Goal: Check status: Check status

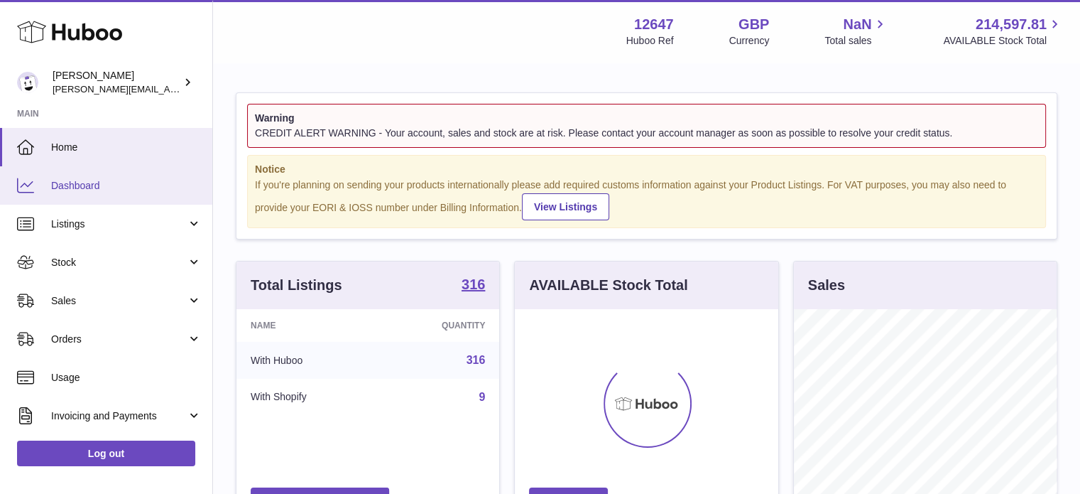
scroll to position [222, 263]
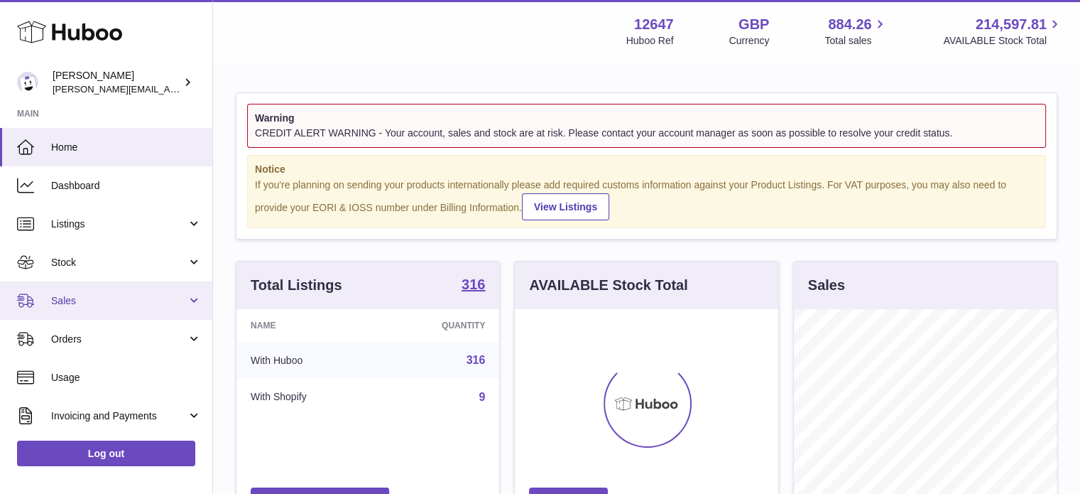
click at [114, 292] on link "Sales" at bounding box center [106, 300] width 212 height 38
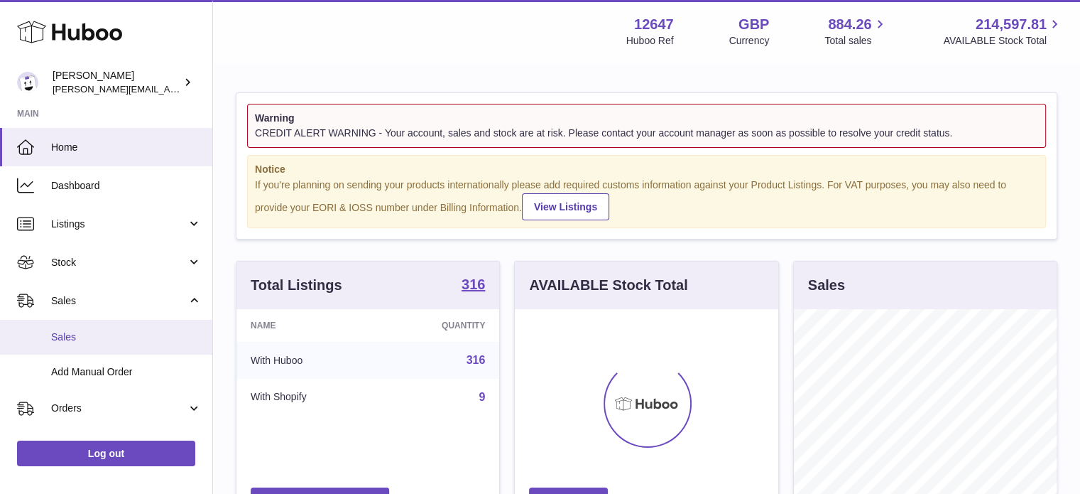
click at [85, 320] on link "Sales" at bounding box center [106, 337] width 212 height 35
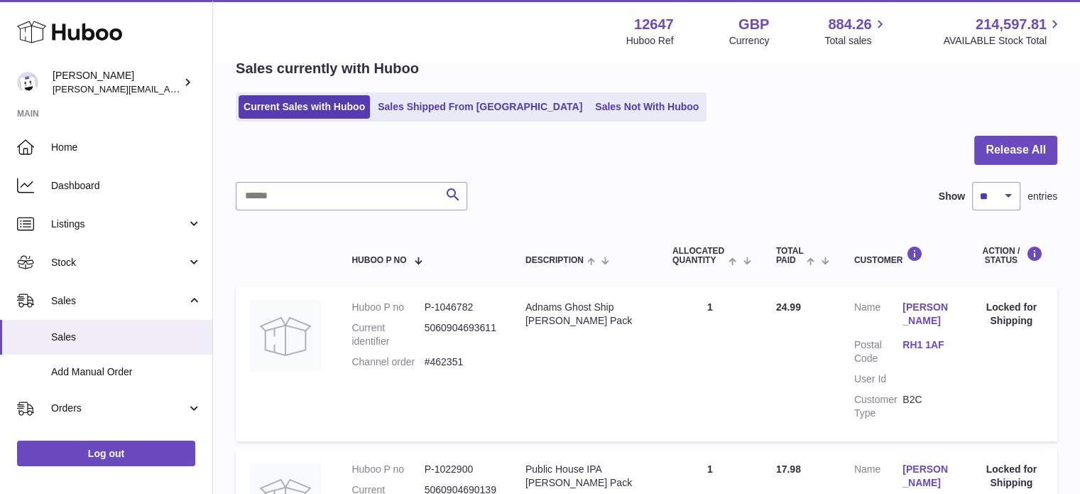
scroll to position [71, 0]
click at [590, 101] on link "Sales Not With Huboo" at bounding box center [647, 105] width 114 height 23
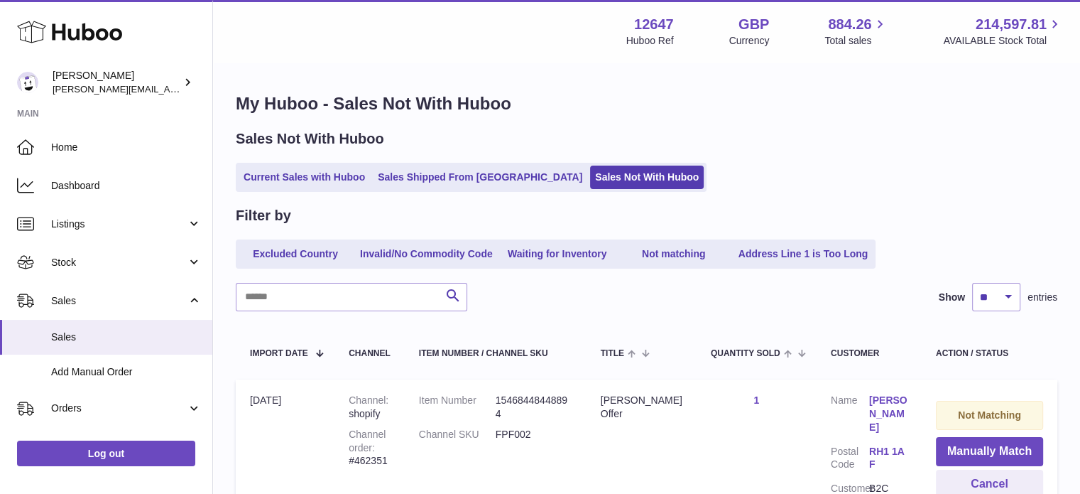
click at [817, 101] on h1 "My Huboo - Sales Not With Huboo" at bounding box center [647, 103] width 822 height 23
click at [301, 175] on link "Current Sales with Huboo" at bounding box center [304, 176] width 131 height 23
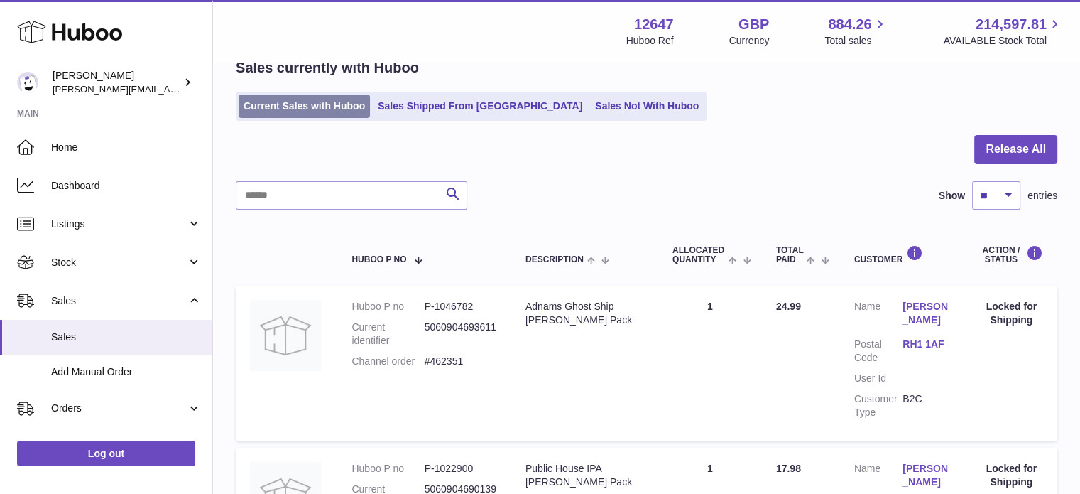
scroll to position [213, 0]
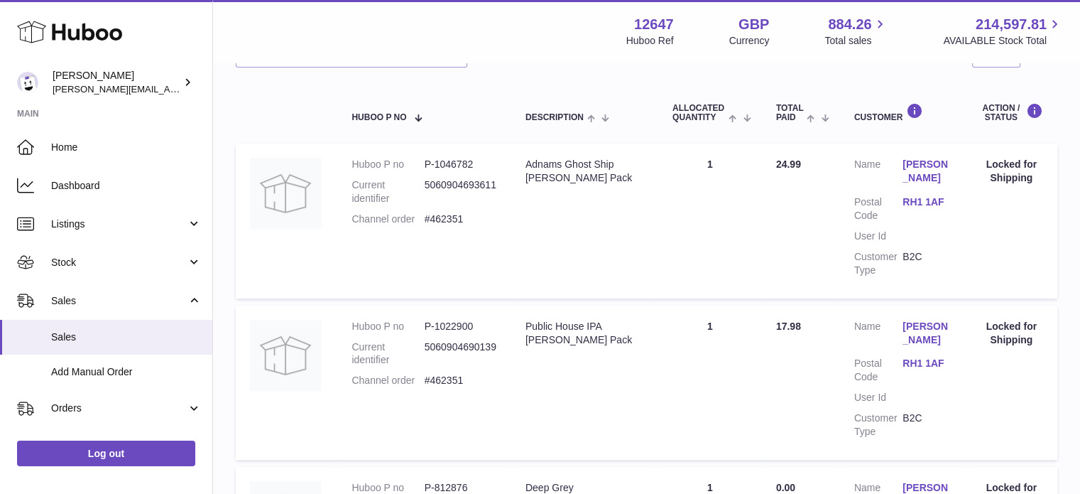
click at [903, 62] on div "Search Show ** ** ** *** entries" at bounding box center [647, 53] width 822 height 28
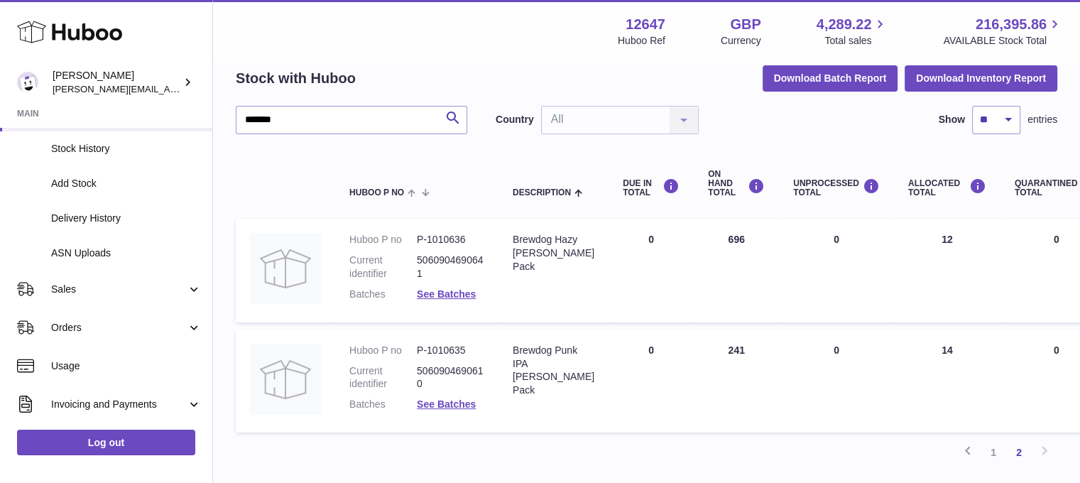
scroll to position [182, 0]
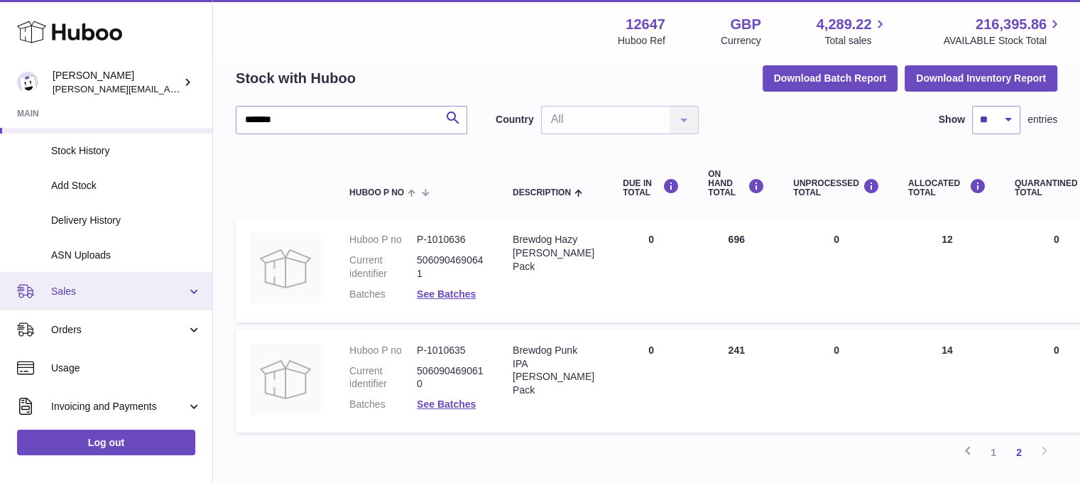
click at [170, 290] on span "Sales" at bounding box center [119, 291] width 136 height 13
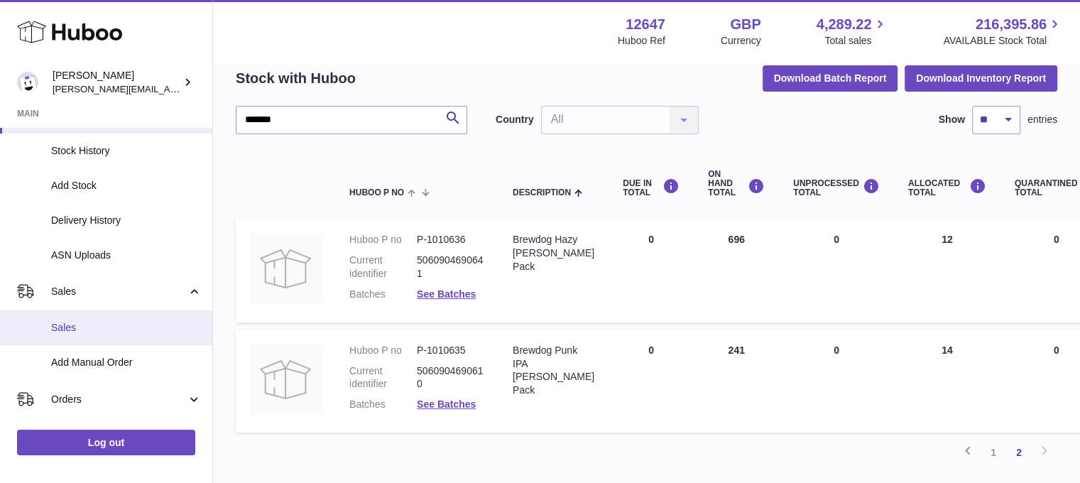
click at [125, 320] on link "Sales" at bounding box center [106, 327] width 212 height 35
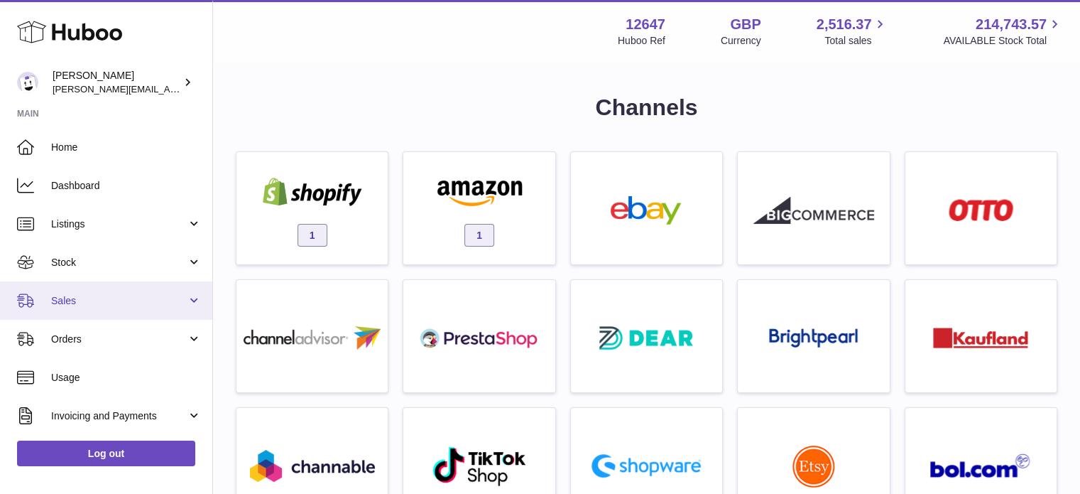
click at [91, 302] on span "Sales" at bounding box center [119, 300] width 136 height 13
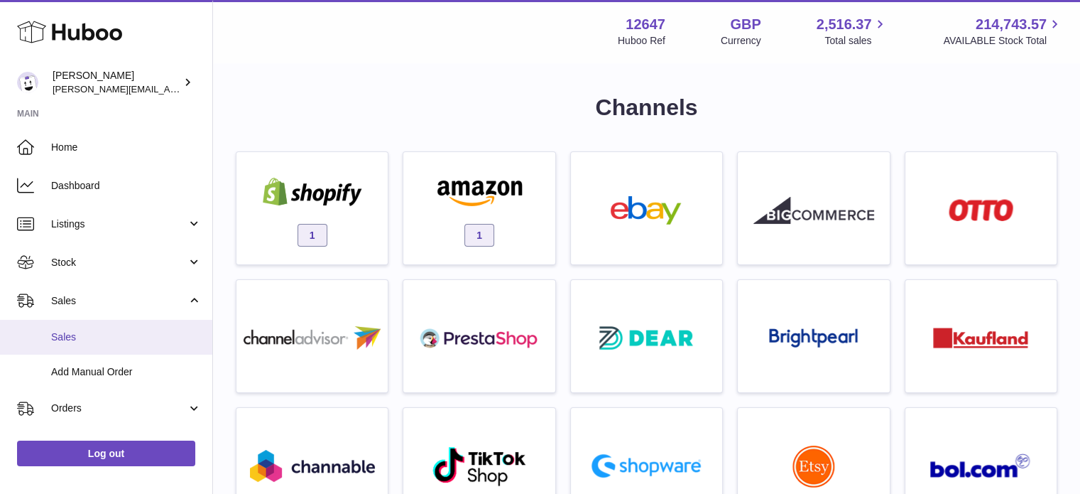
click at [89, 328] on link "Sales" at bounding box center [106, 337] width 212 height 35
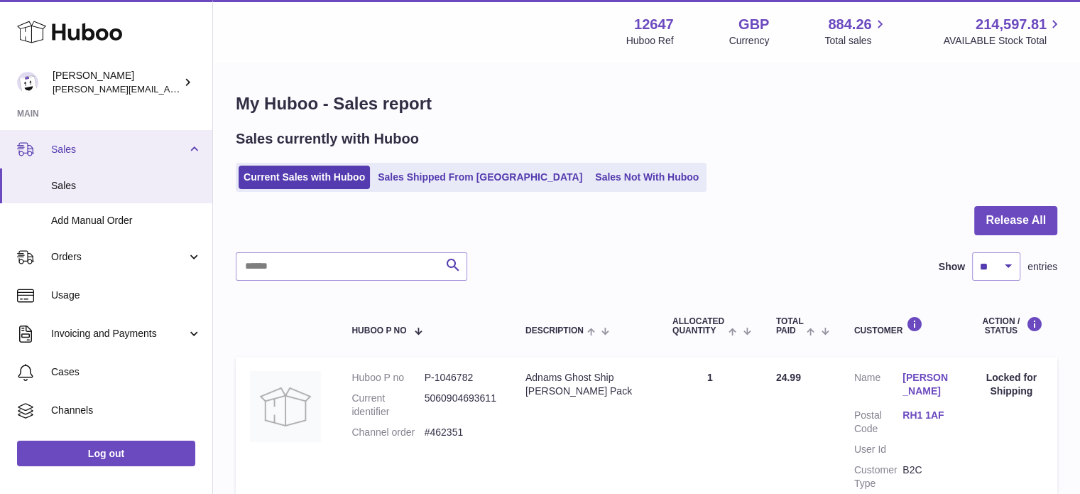
scroll to position [220, 0]
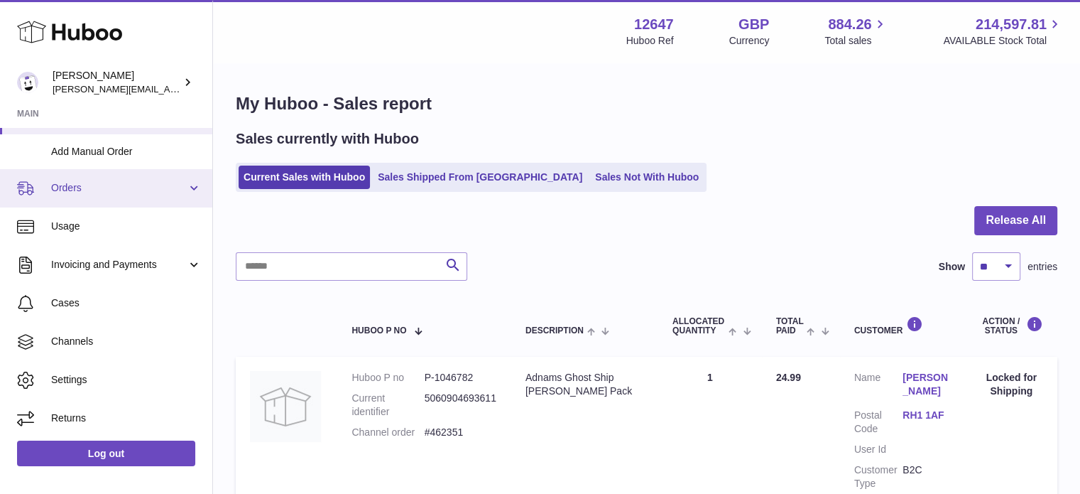
click at [94, 192] on span "Orders" at bounding box center [119, 187] width 136 height 13
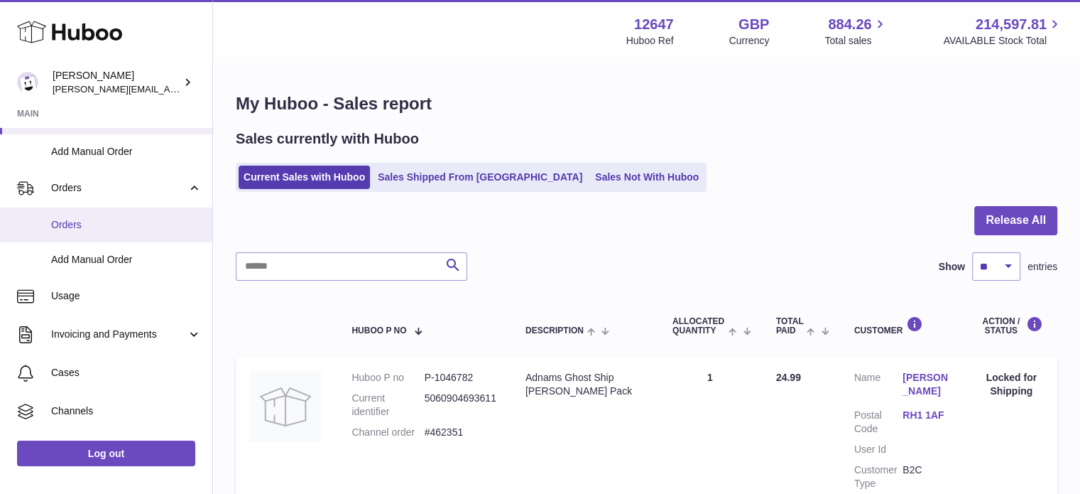
click at [77, 218] on span "Orders" at bounding box center [126, 224] width 151 height 13
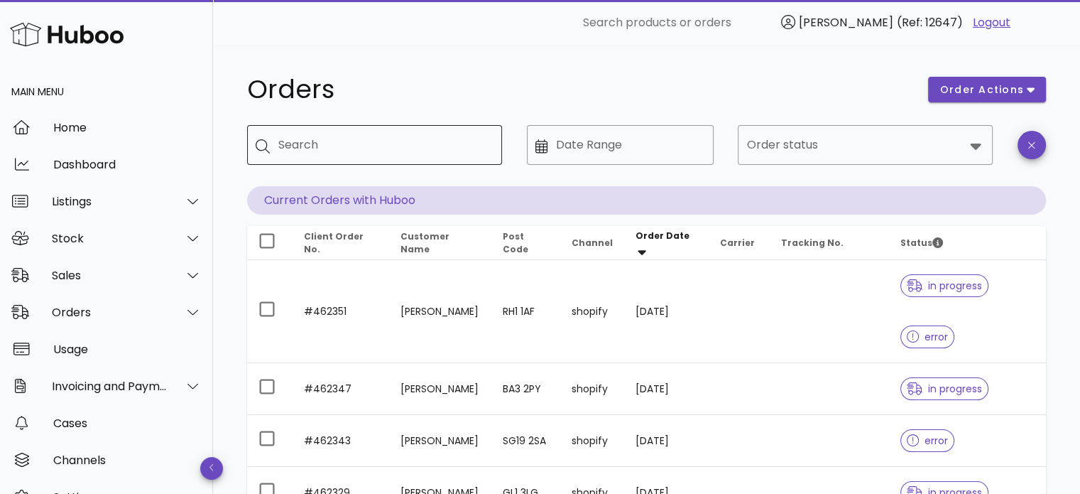
click at [358, 156] on input "Search" at bounding box center [384, 144] width 212 height 23
paste input "******"
type input "******"
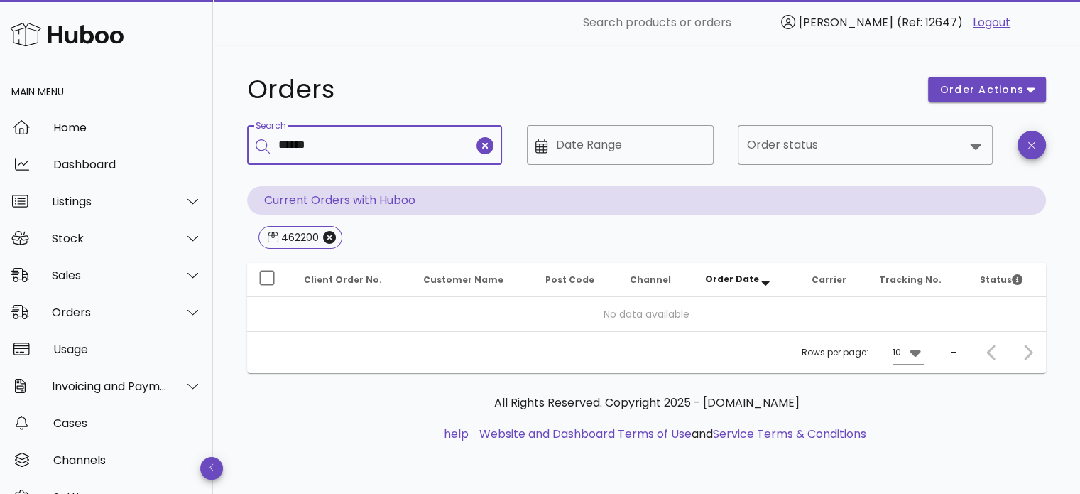
type input "******"
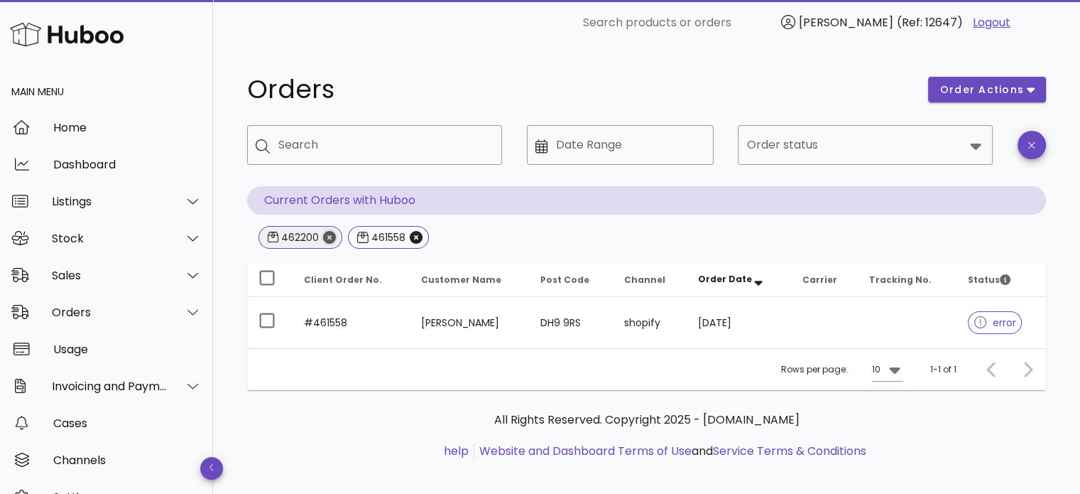
click at [327, 237] on icon "Close" at bounding box center [329, 237] width 13 height 13
